Goal: Information Seeking & Learning: Learn about a topic

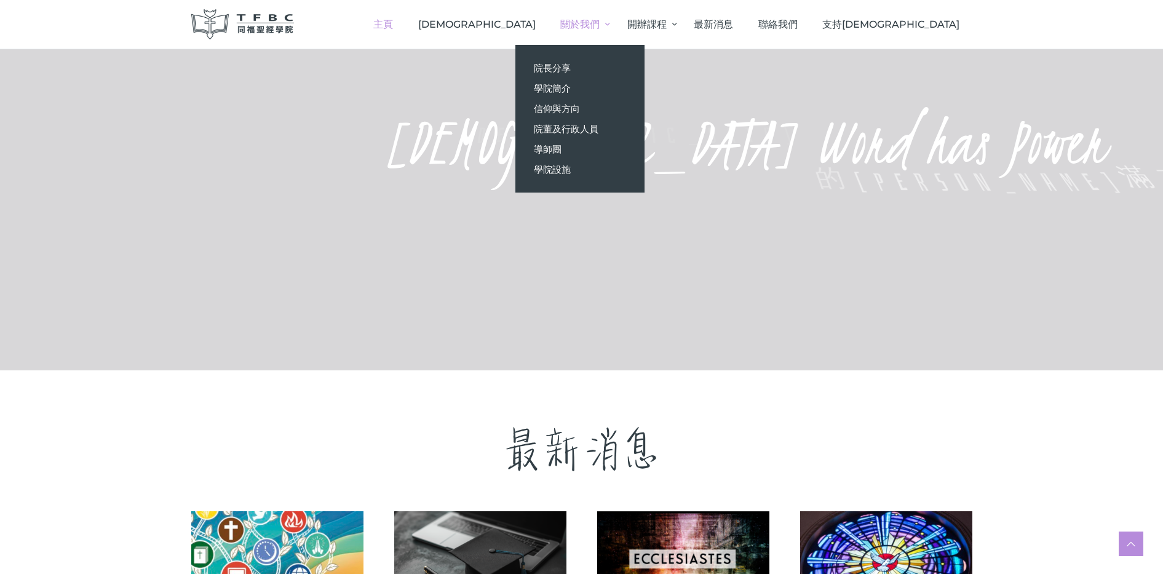
scroll to position [692, 0]
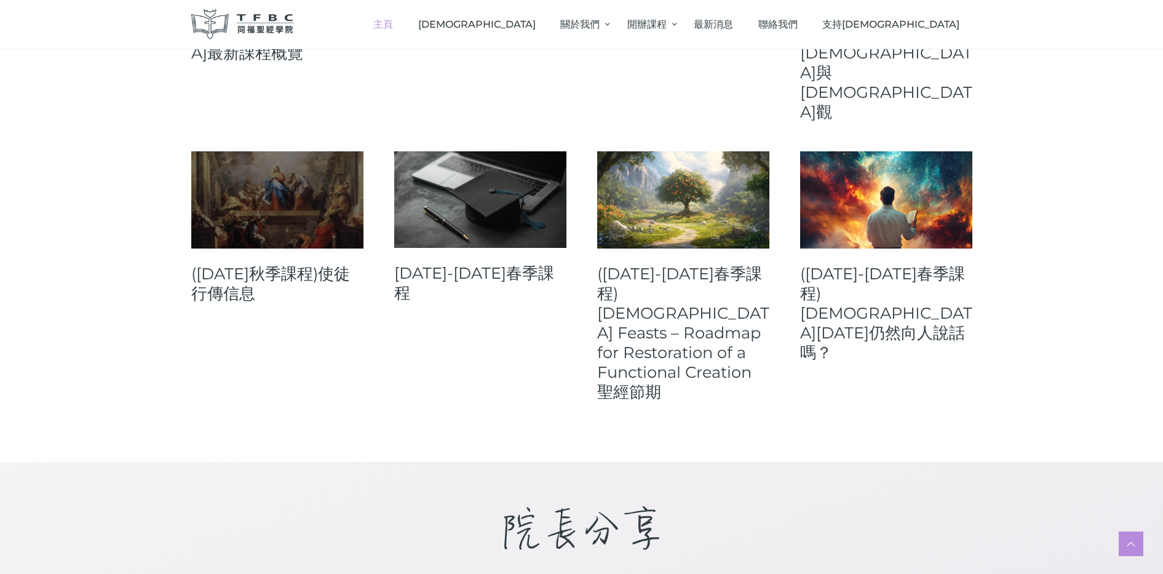
click at [334, 151] on link at bounding box center [277, 199] width 172 height 97
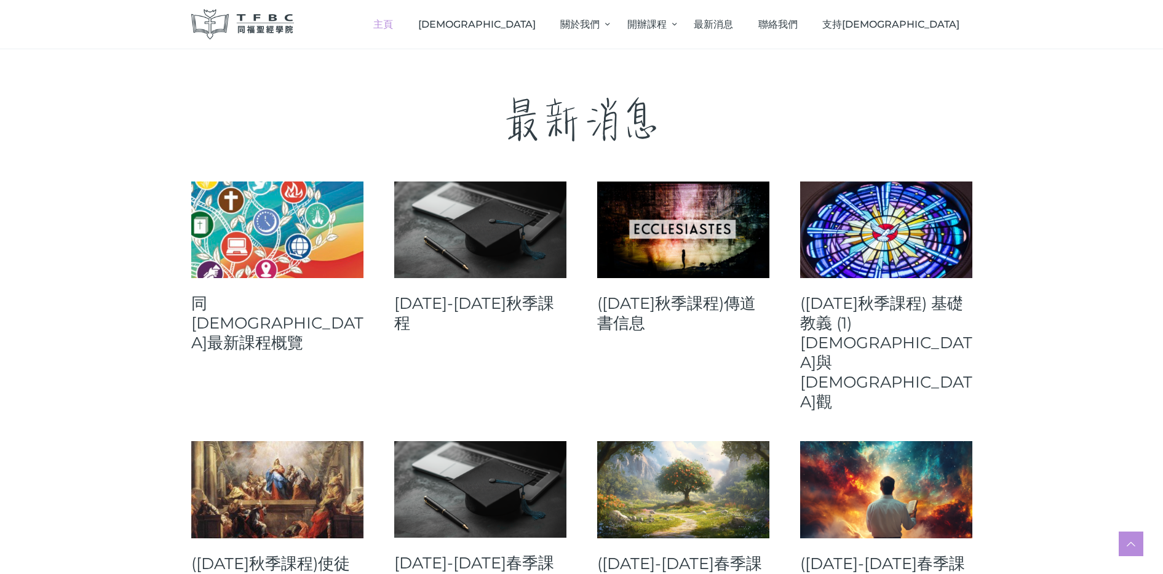
scroll to position [461, 0]
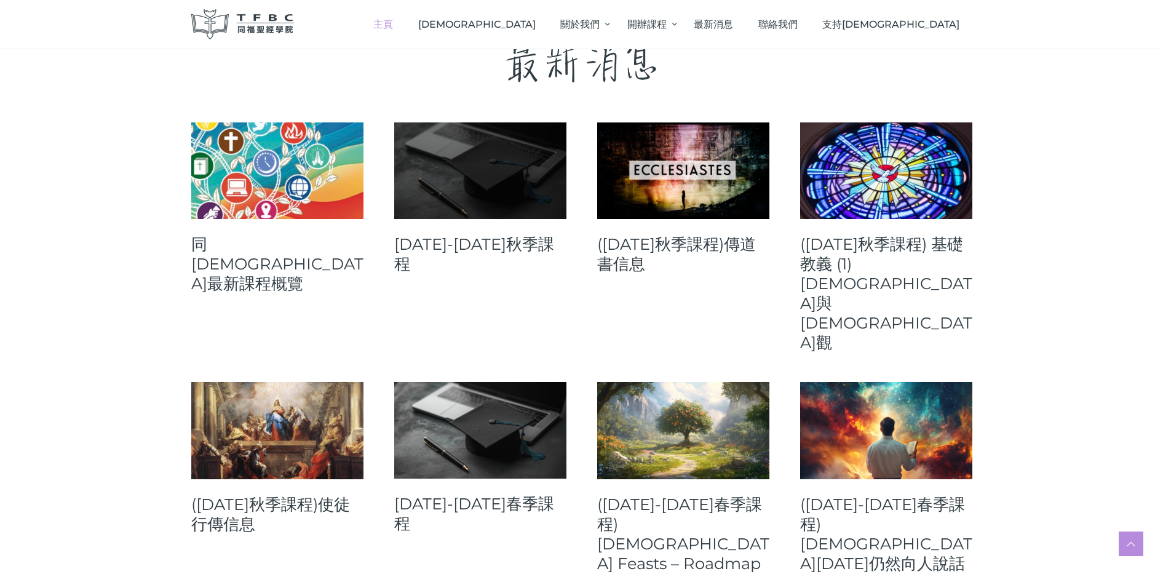
click at [499, 193] on link at bounding box center [480, 170] width 172 height 97
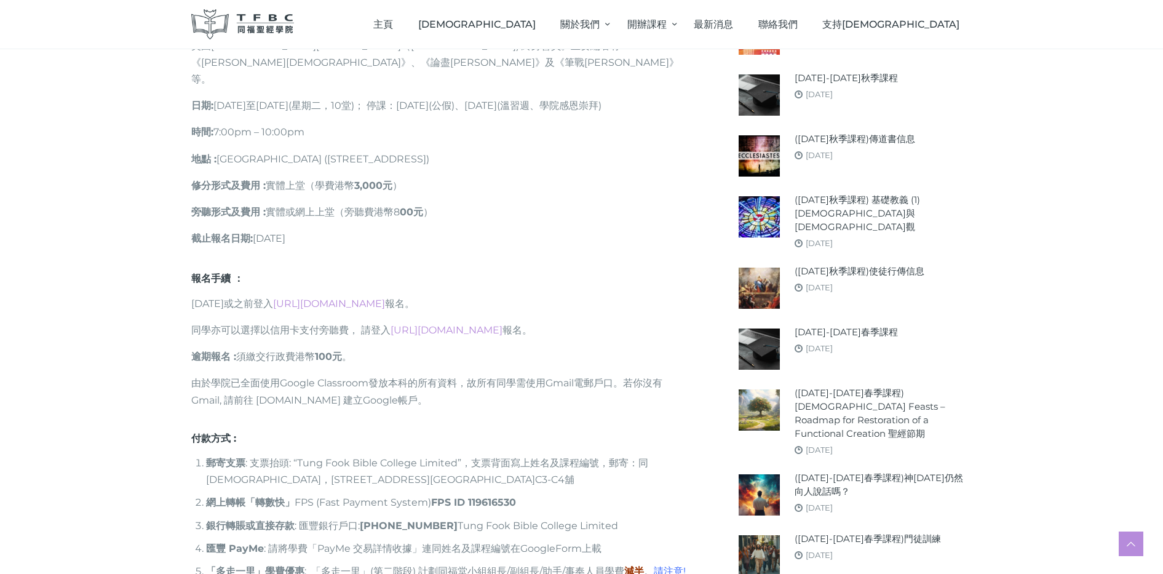
scroll to position [923, 0]
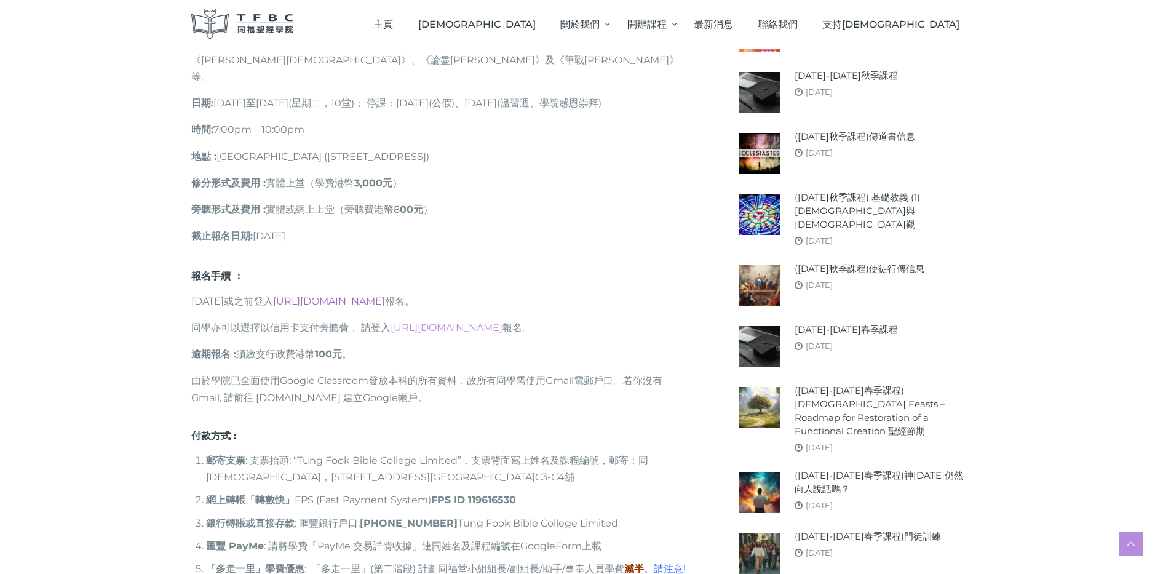
click at [375, 295] on link "https://go.tfbc.org.hk/2025F" at bounding box center [329, 301] width 112 height 12
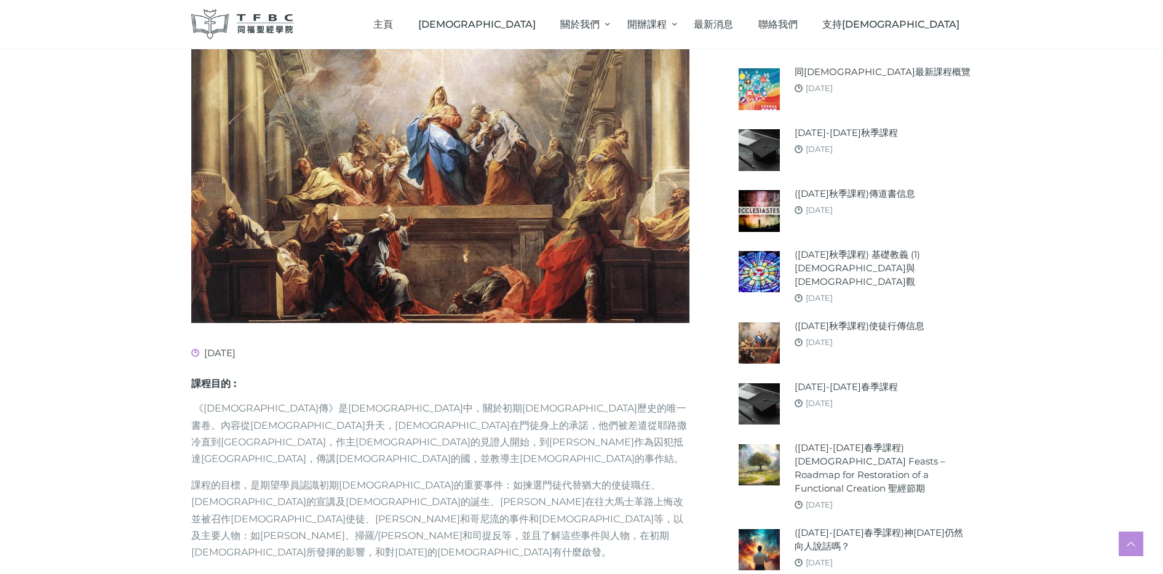
scroll to position [0, 0]
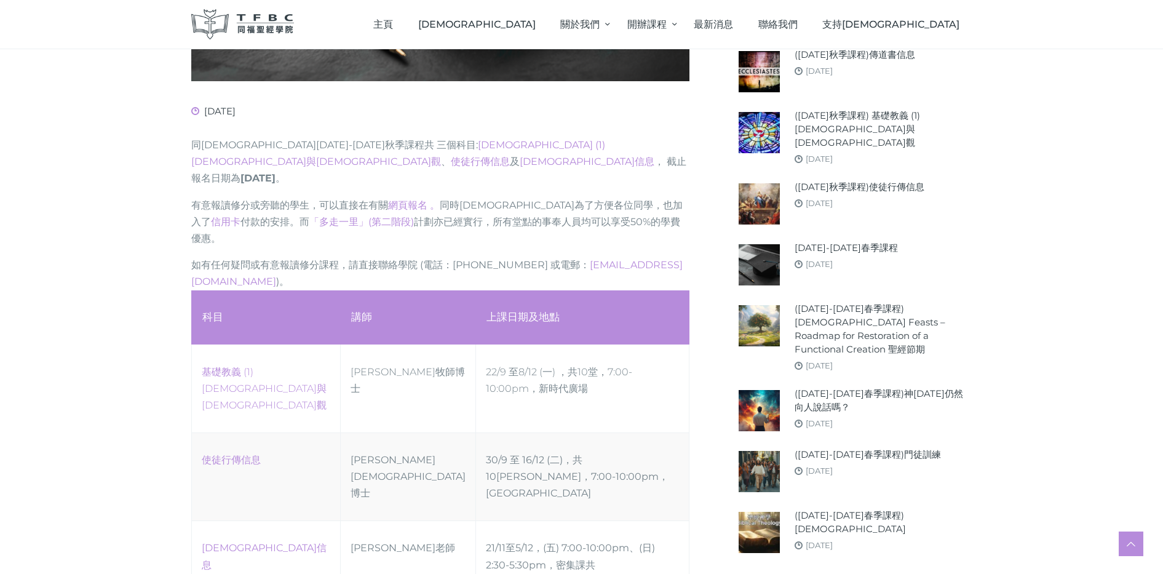
scroll to position [461, 0]
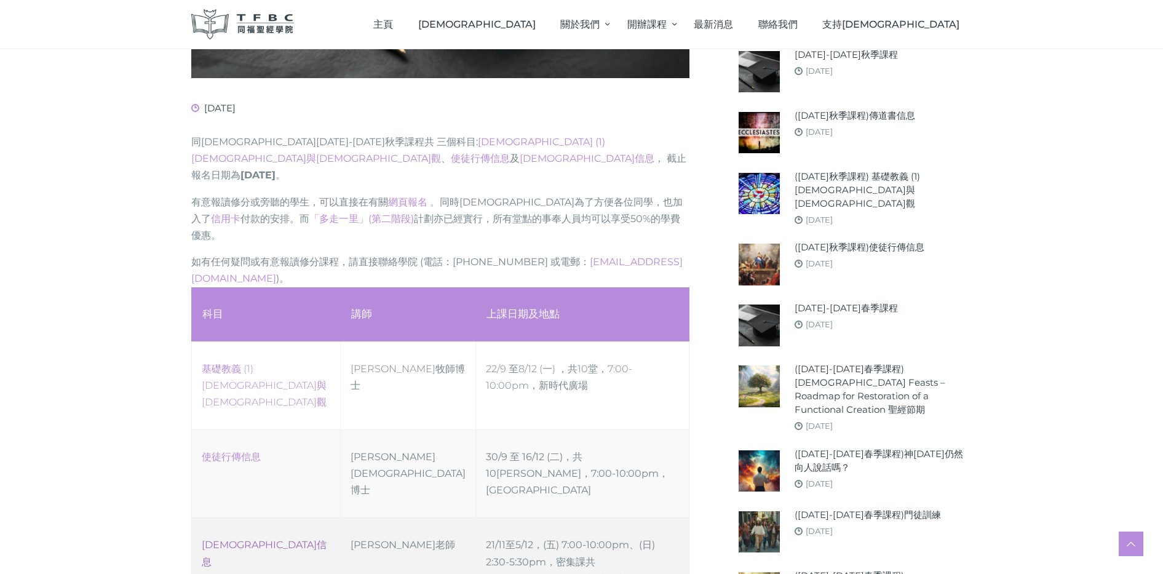
click at [223, 539] on link "傳道書信息" at bounding box center [264, 553] width 125 height 28
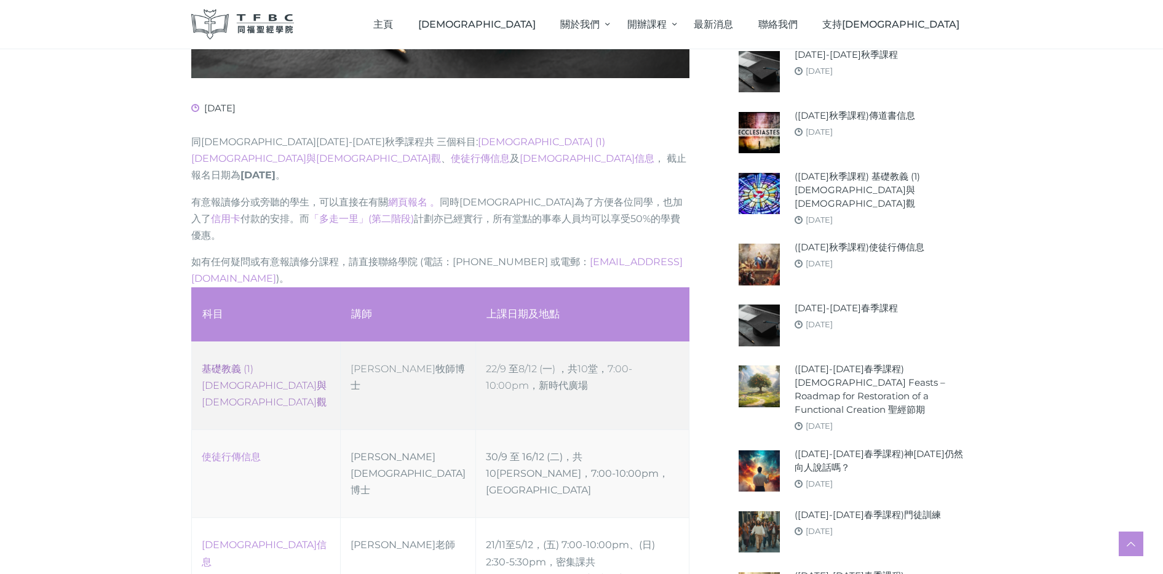
click at [301, 363] on link "‎基礎教義 (1) 聖靈觀與教會觀" at bounding box center [264, 385] width 125 height 45
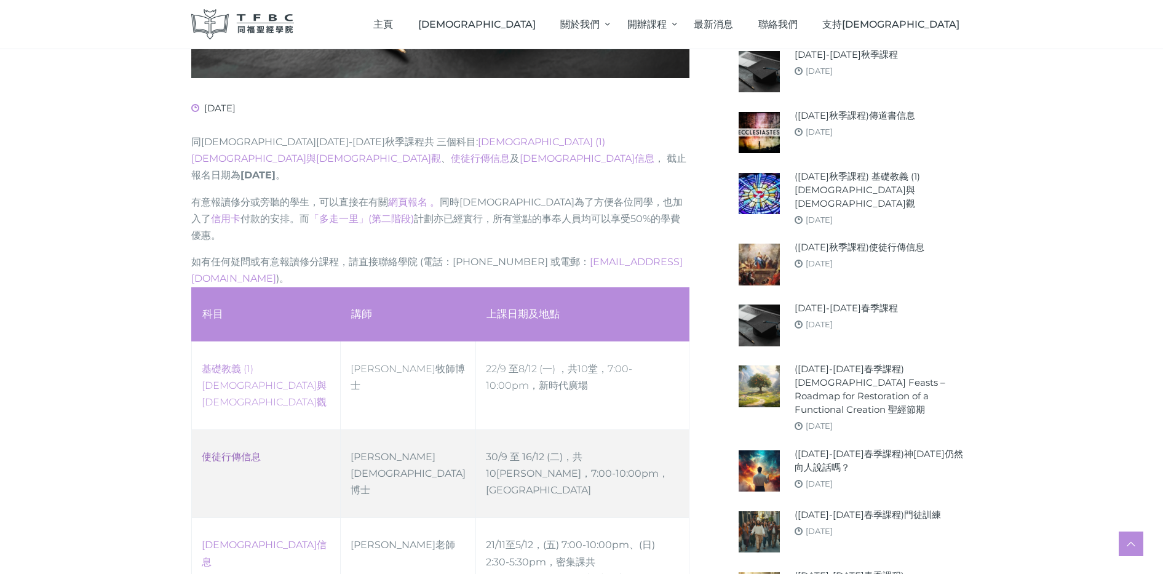
click at [245, 451] on link "使徒行傳信息" at bounding box center [231, 457] width 59 height 12
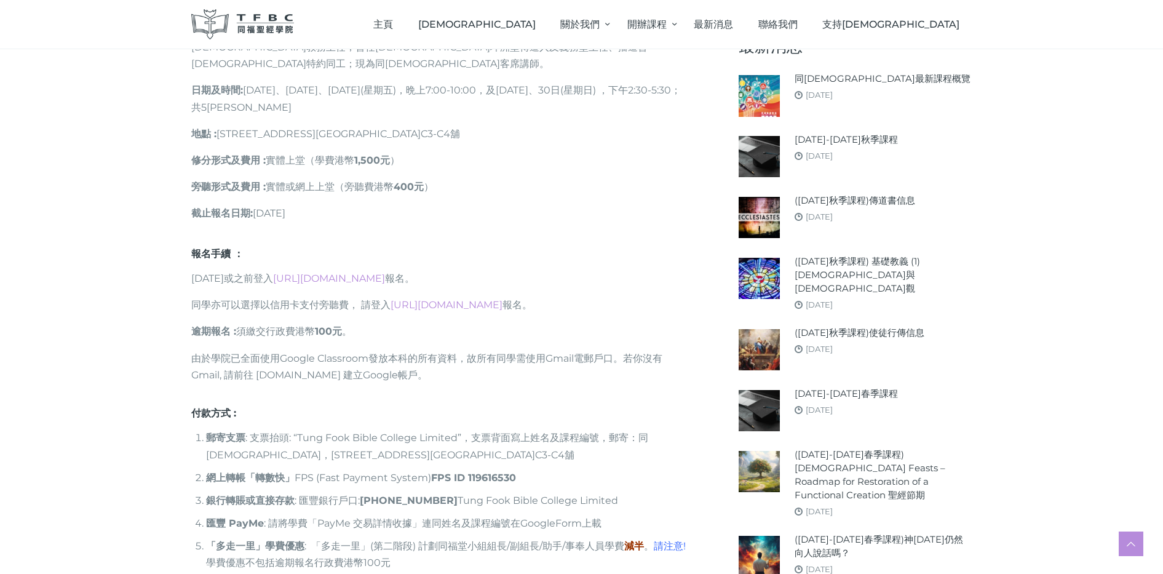
scroll to position [461, 0]
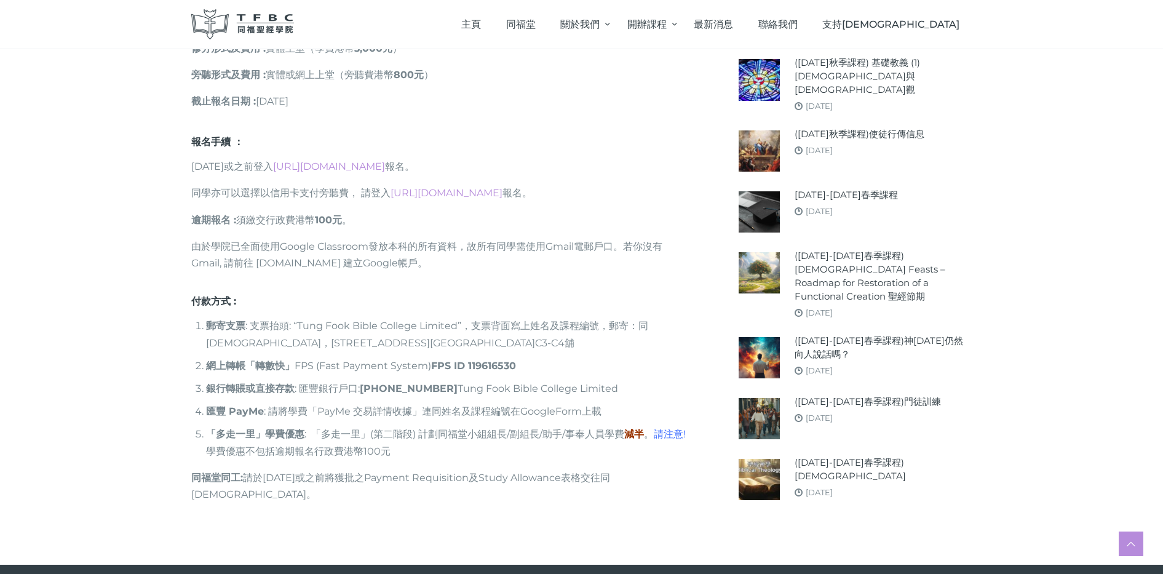
scroll to position [461, 0]
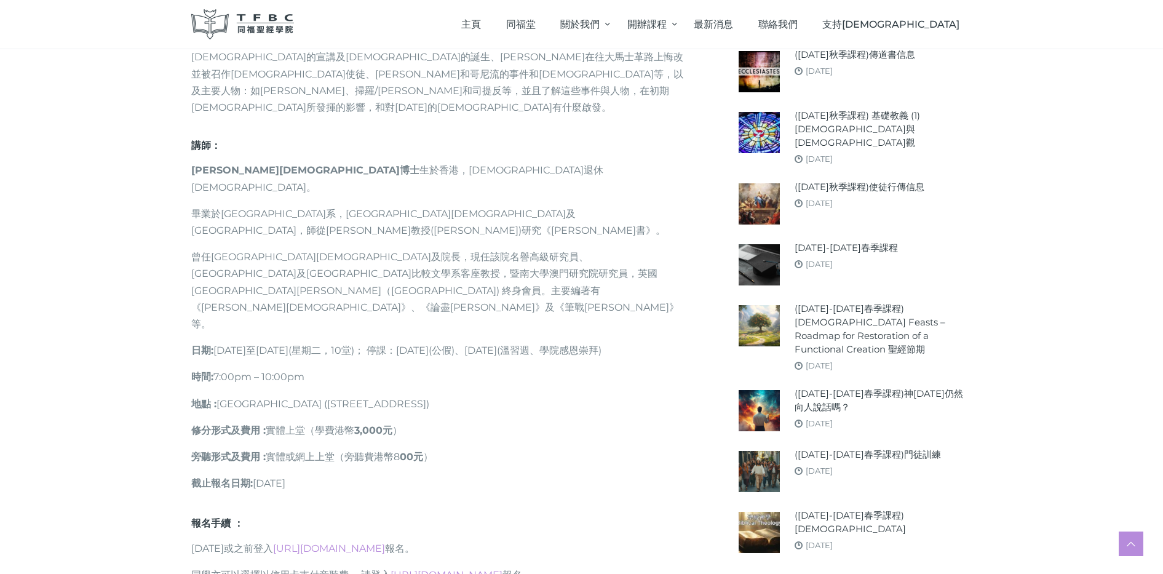
scroll to position [692, 0]
